Goal: Transaction & Acquisition: Subscribe to service/newsletter

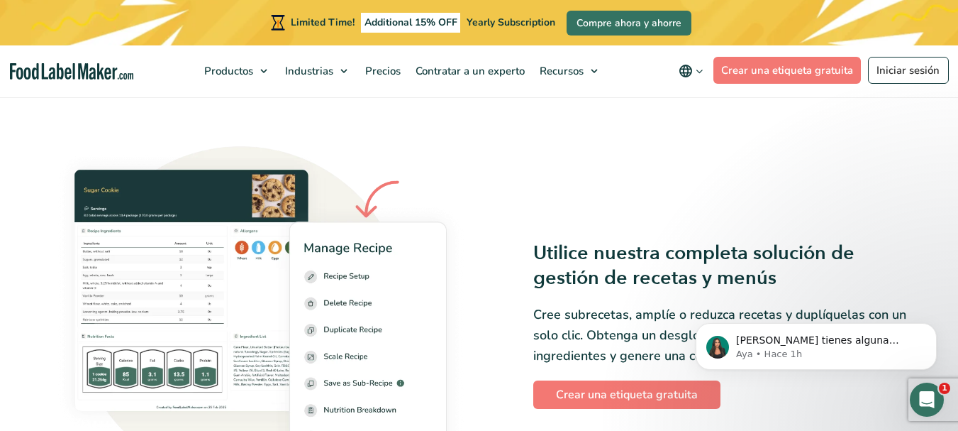
scroll to position [1795, 0]
click at [472, 77] on span "Contratar a un experto" at bounding box center [468, 71] width 115 height 14
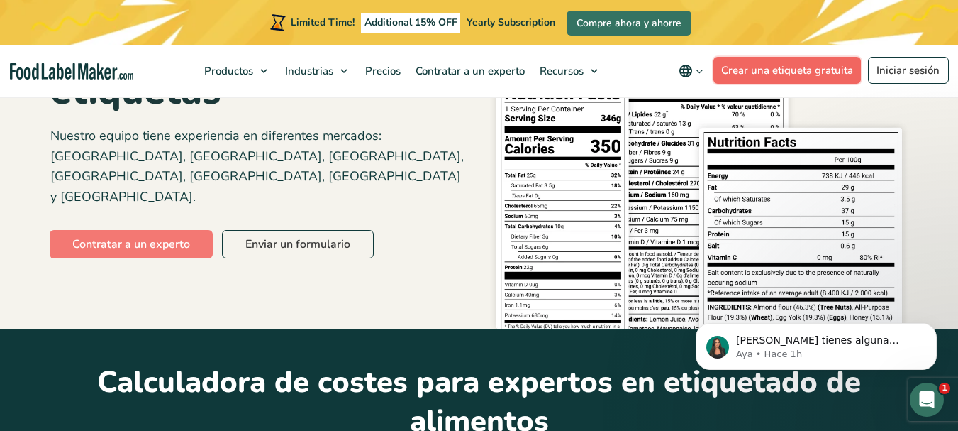
click at [783, 79] on link "Crear una etiqueta gratuita" at bounding box center [788, 70] width 148 height 27
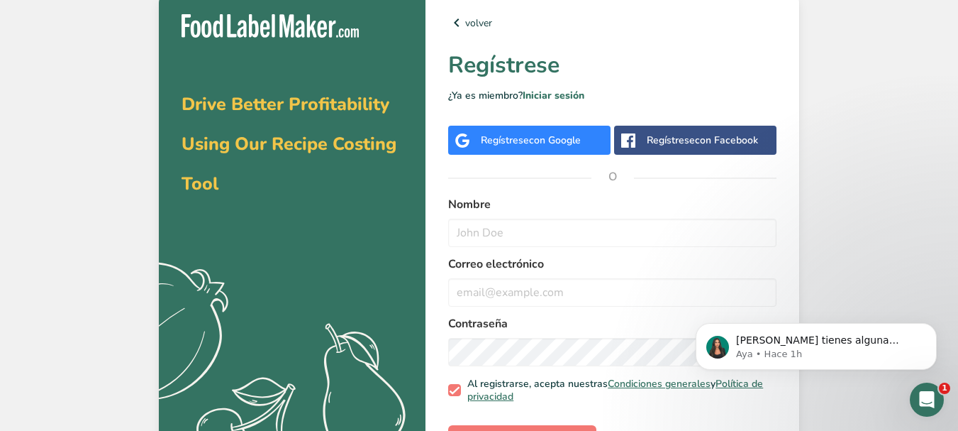
drag, startPoint x: 866, startPoint y: 127, endPoint x: 775, endPoint y: 93, distance: 97.6
click at [866, 127] on div "Drive Better Profitability Using Our Recipe Costing Tool .a{fill:#f5f3ed;} volv…" at bounding box center [479, 236] width 958 height 472
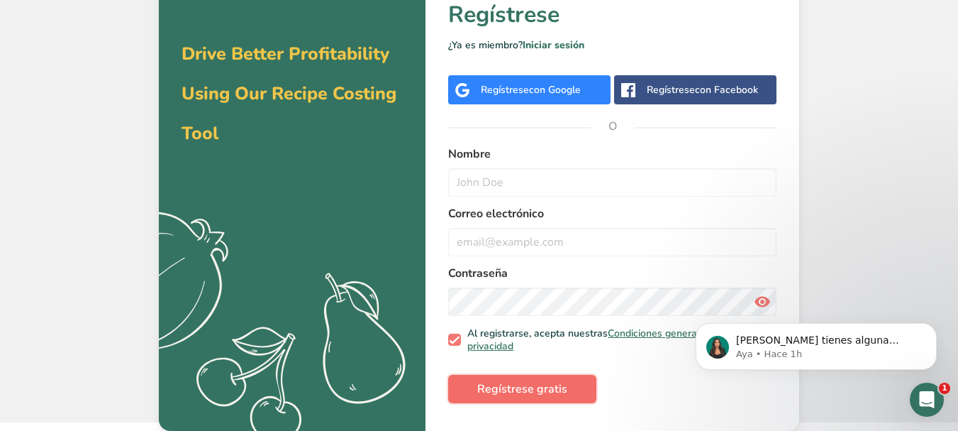
click at [486, 397] on button "Regístrese gratis" at bounding box center [522, 389] width 148 height 28
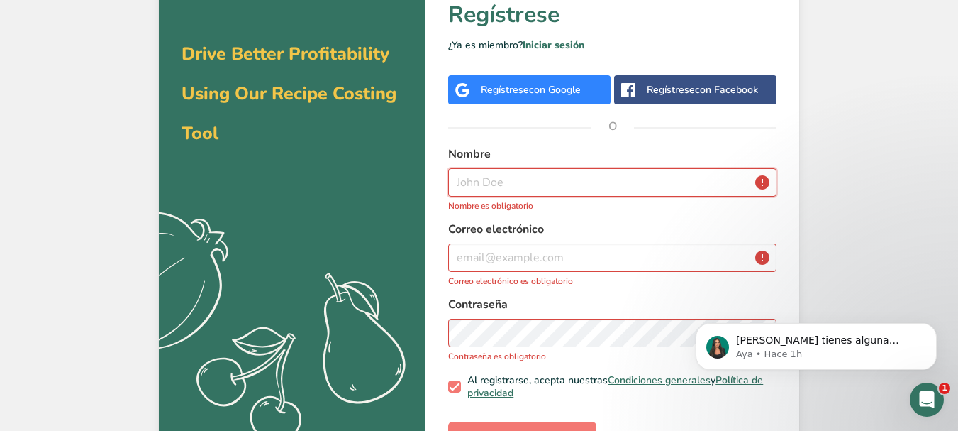
click at [516, 182] on input "text" at bounding box center [612, 182] width 328 height 28
